Goal: Task Accomplishment & Management: Use online tool/utility

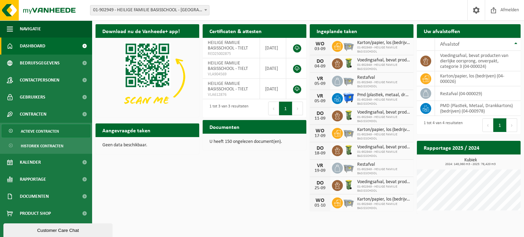
click at [42, 131] on span "Actieve contracten" at bounding box center [40, 131] width 38 height 13
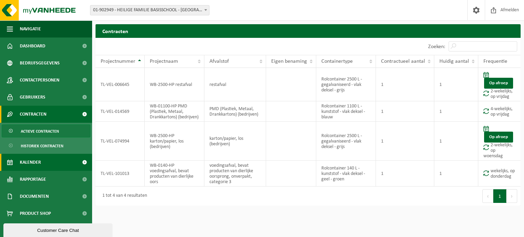
click at [45, 165] on link "Kalender" at bounding box center [46, 162] width 92 height 17
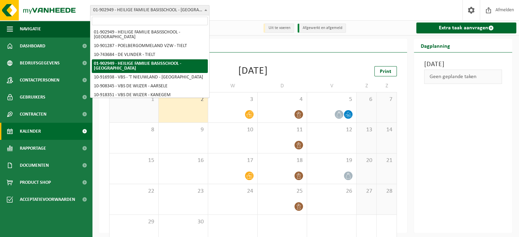
click at [130, 12] on span "01-902949 - HEILIGE FAMILIE BASISSCHOOL - [GEOGRAPHIC_DATA]" at bounding box center [149, 10] width 119 height 10
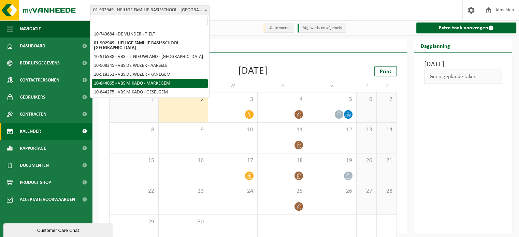
scroll to position [38, 0]
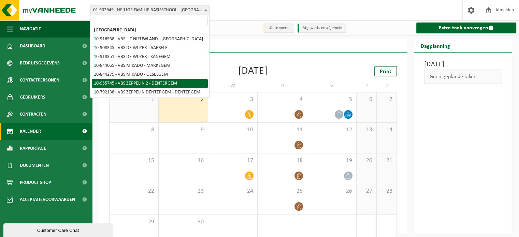
select select "144981"
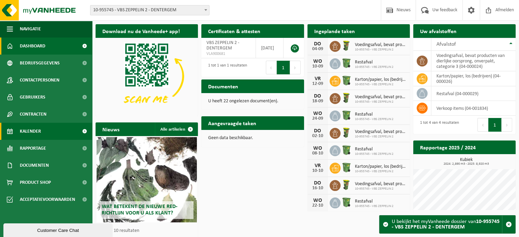
click at [32, 134] on span "Kalender" at bounding box center [30, 131] width 21 height 17
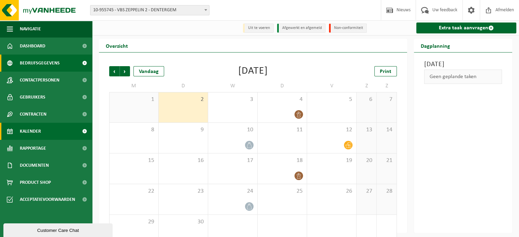
click at [41, 68] on span "Bedrijfsgegevens" at bounding box center [40, 63] width 40 height 17
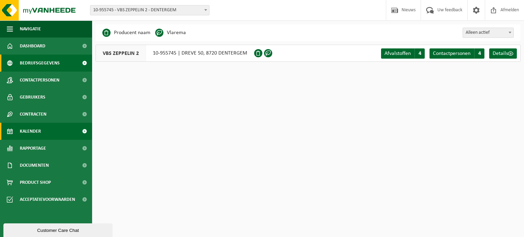
click at [38, 129] on span "Kalender" at bounding box center [30, 131] width 21 height 17
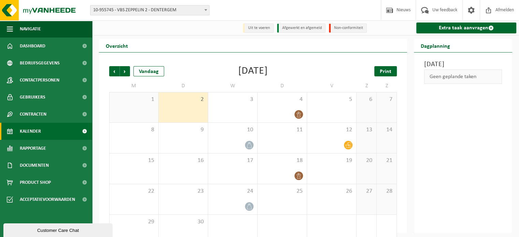
click at [391, 72] on span "Print" at bounding box center [386, 71] width 12 height 5
click at [125, 72] on span "Volgende" at bounding box center [125, 71] width 10 height 10
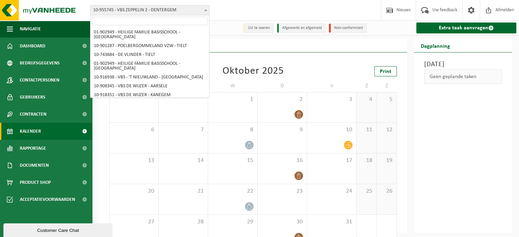
click at [126, 8] on span "10-955745 - VBS ZEPPELIN 2 - DENTERGEM" at bounding box center [149, 10] width 119 height 10
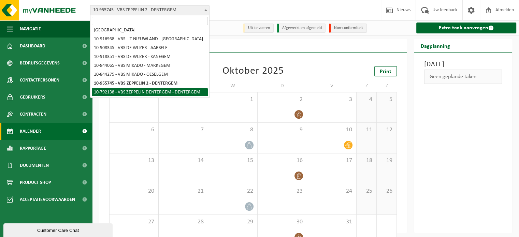
select select "127904"
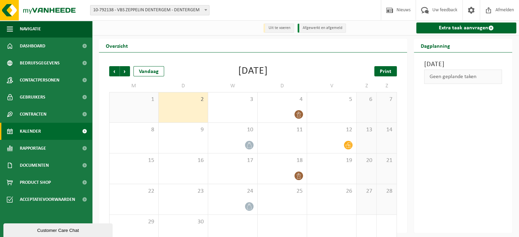
click at [388, 73] on span "Print" at bounding box center [386, 71] width 12 height 5
